Goal: Task Accomplishment & Management: Use online tool/utility

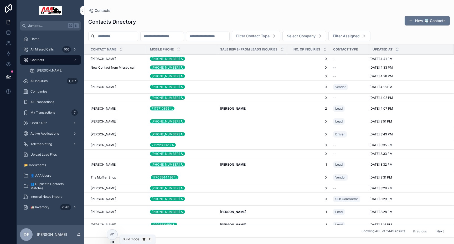
click at [113, 233] on icon at bounding box center [113, 234] width 2 height 2
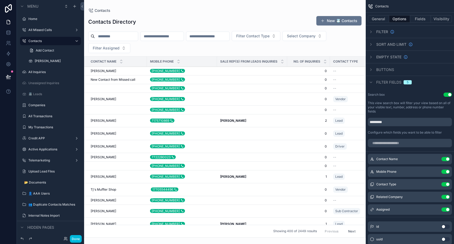
click at [155, 4] on div "scrollable content" at bounding box center [225, 122] width 282 height 244
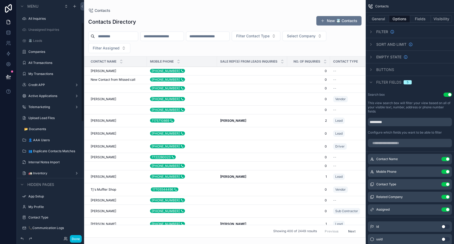
scroll to position [53, 0]
click at [57, 175] on label "🚛 Inventory" at bounding box center [49, 173] width 42 height 4
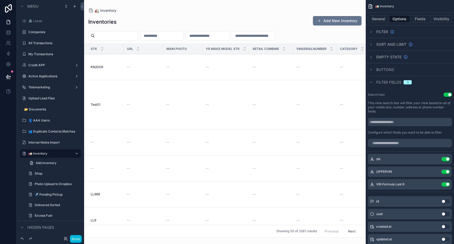
click at [51, 172] on label "Shop" at bounding box center [56, 173] width 43 height 4
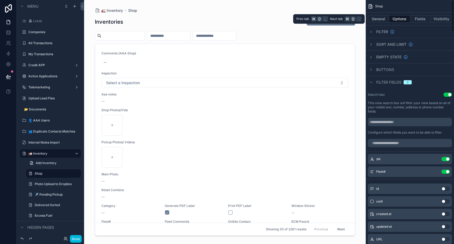
click at [417, 18] on button "Fields" at bounding box center [420, 18] width 21 height 7
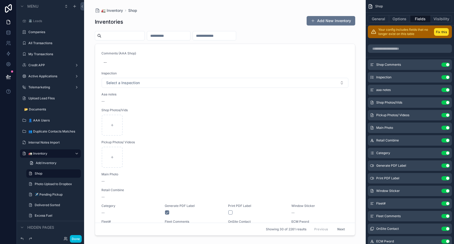
click at [416, 68] on div "Shop Comments Use setting" at bounding box center [410, 64] width 84 height 11
click at [410, 65] on div "Shop Comments Use setting" at bounding box center [410, 64] width 84 height 11
click at [0, 0] on icon "scrollable content" at bounding box center [0, 0] width 0 height 0
click at [442, 34] on button "Fix this" at bounding box center [441, 32] width 15 height 8
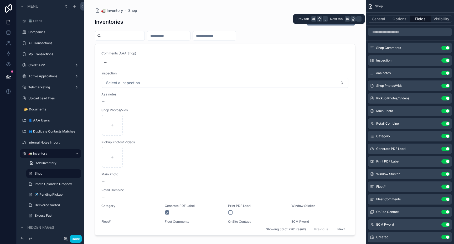
click at [438, 20] on button "Visibility" at bounding box center [441, 18] width 21 height 7
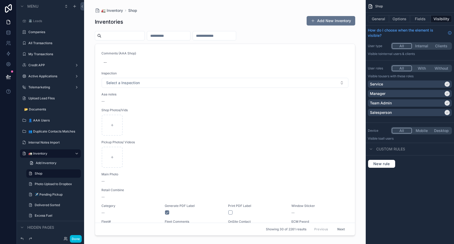
click at [423, 132] on button "Mobile" at bounding box center [422, 131] width 20 height 6
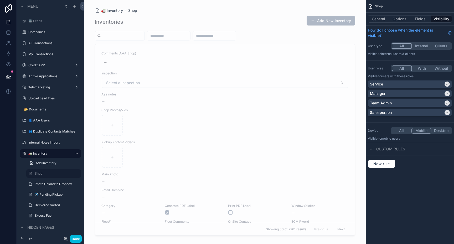
click at [406, 132] on button "All" at bounding box center [402, 131] width 20 height 6
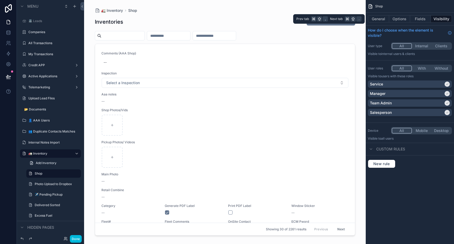
click at [417, 18] on button "Fields" at bounding box center [420, 18] width 21 height 7
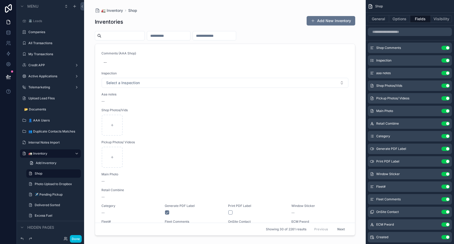
click at [400, 20] on button "Options" at bounding box center [399, 18] width 21 height 7
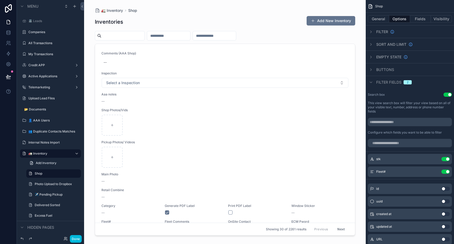
click at [372, 82] on icon "scrollable content" at bounding box center [371, 82] width 4 height 4
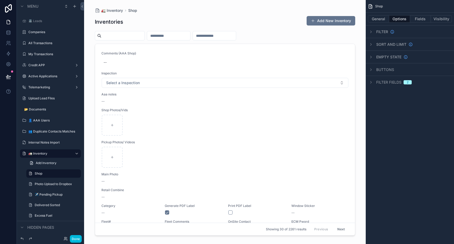
click at [409, 82] on span "2" at bounding box center [407, 82] width 8 height 4
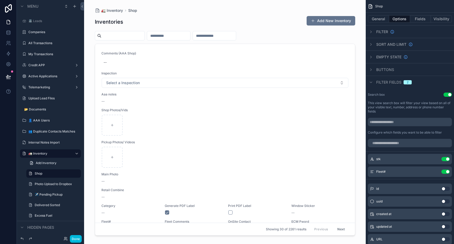
click at [372, 82] on icon "scrollable content" at bounding box center [371, 82] width 4 height 4
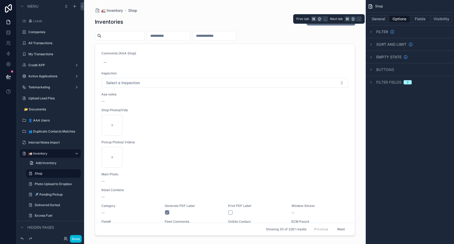
click at [423, 17] on button "Fields" at bounding box center [420, 18] width 21 height 7
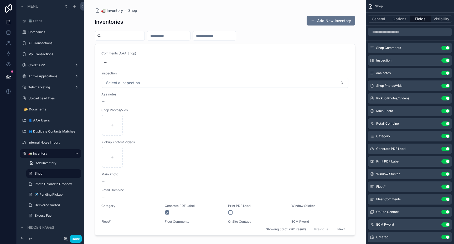
click at [0, 0] on icon "scrollable content" at bounding box center [0, 0] width 0 height 0
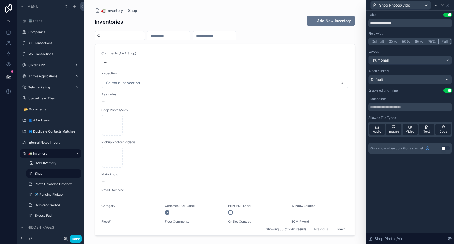
click at [407, 42] on button "50%" at bounding box center [405, 42] width 13 height 6
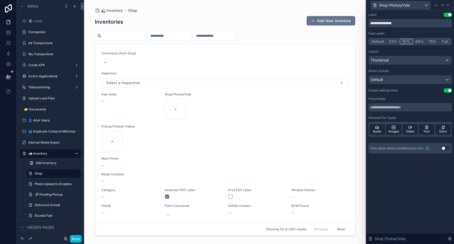
click at [444, 42] on button "Full" at bounding box center [445, 42] width 12 height 6
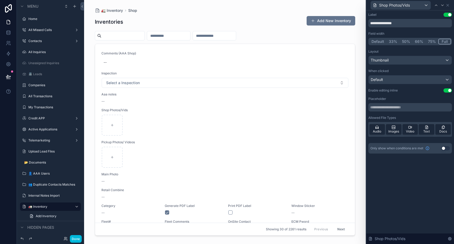
click at [181, 35] on div "scrollable content" at bounding box center [225, 118] width 269 height 237
click at [181, 35] on input "scrollable content" at bounding box center [168, 35] width 43 height 7
click at [211, 34] on input "scrollable content" at bounding box center [214, 35] width 43 height 7
click at [134, 37] on input "scrollable content" at bounding box center [122, 35] width 43 height 7
